Goal: Download file/media

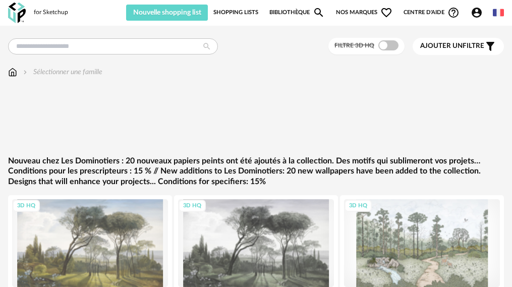
click at [13, 71] on img at bounding box center [12, 72] width 9 height 10
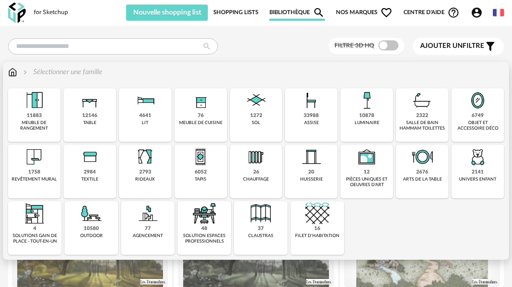
click at [242, 113] on div "1272 sol" at bounding box center [256, 115] width 52 height 54
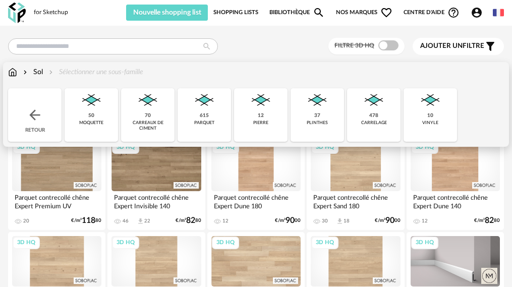
click at [136, 101] on img at bounding box center [148, 100] width 24 height 24
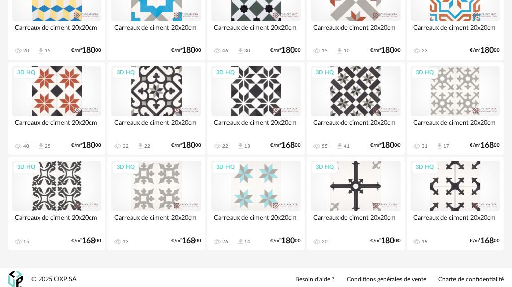
scroll to position [1222, 0]
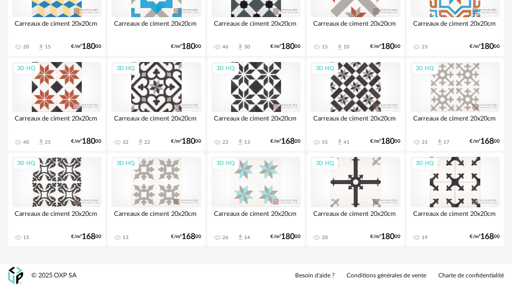
click at [144, 97] on div "3D HQ" at bounding box center [156, 87] width 89 height 50
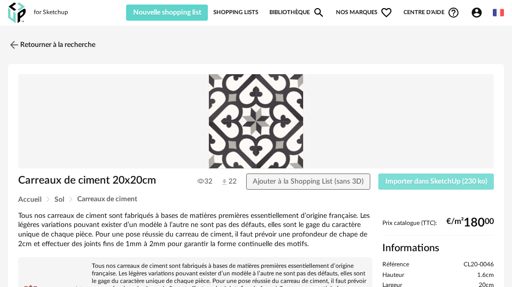
click at [440, 181] on span "Importer dans SketchUp (230 ko)" at bounding box center [437, 181] width 102 height 7
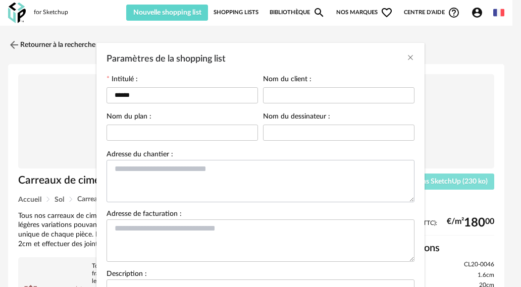
scroll to position [117, 0]
